Goal: Information Seeking & Learning: Learn about a topic

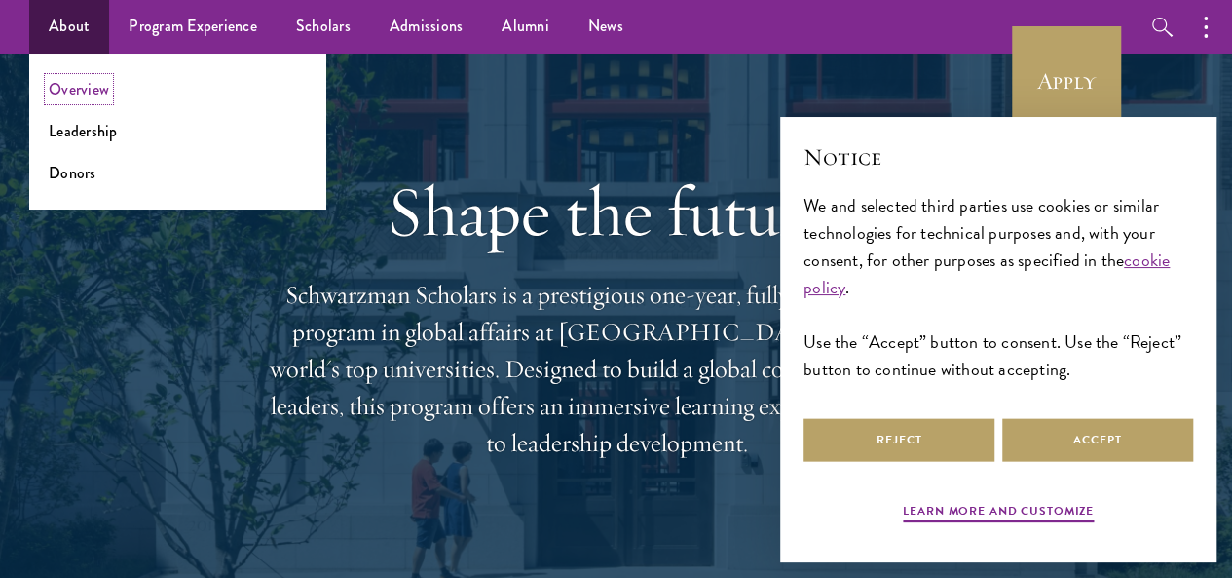
click at [78, 91] on link "Overview" at bounding box center [79, 89] width 60 height 22
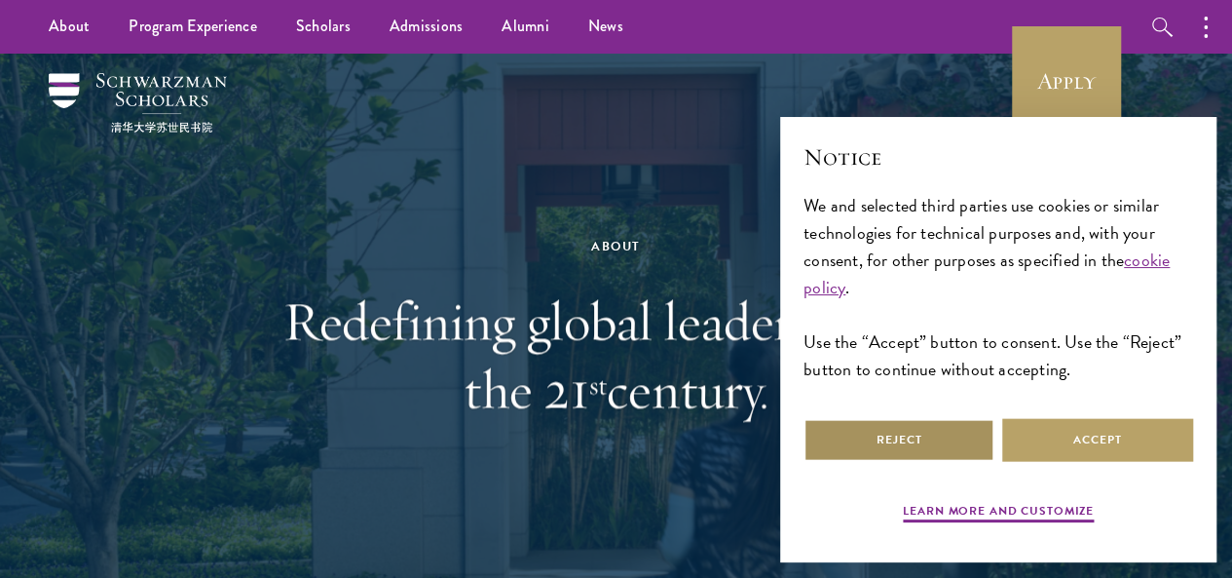
click at [945, 424] on button "Reject" at bounding box center [899, 440] width 191 height 44
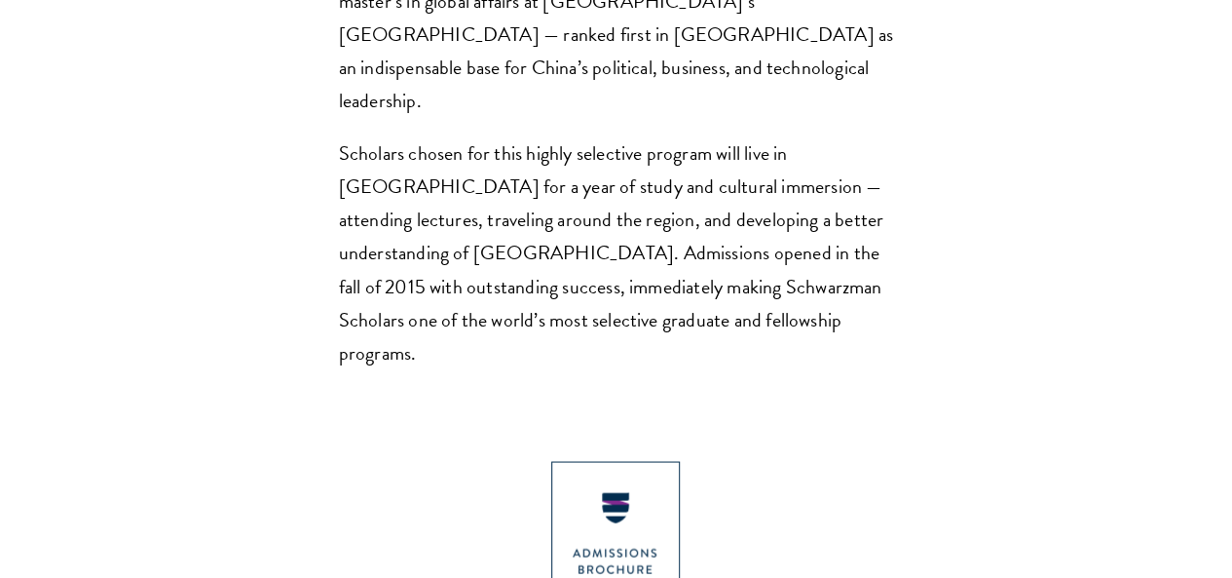
scroll to position [1591, 0]
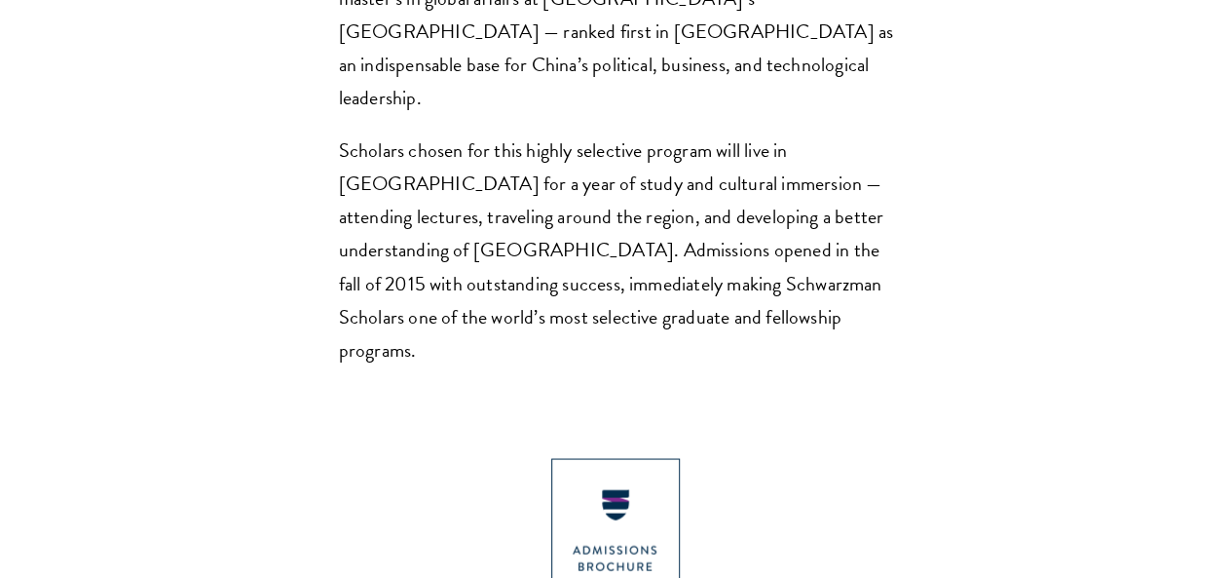
click at [701, 212] on div "Schwarzman Scholars is designed to meet the challenges of the 21st century and …" at bounding box center [616, 64] width 555 height 602
click at [598, 114] on p "Schwarzman Scholars supports up to 200 Scholars annually from the U.S., China, …" at bounding box center [616, 14] width 555 height 199
